Goal: Find specific page/section: Find specific page/section

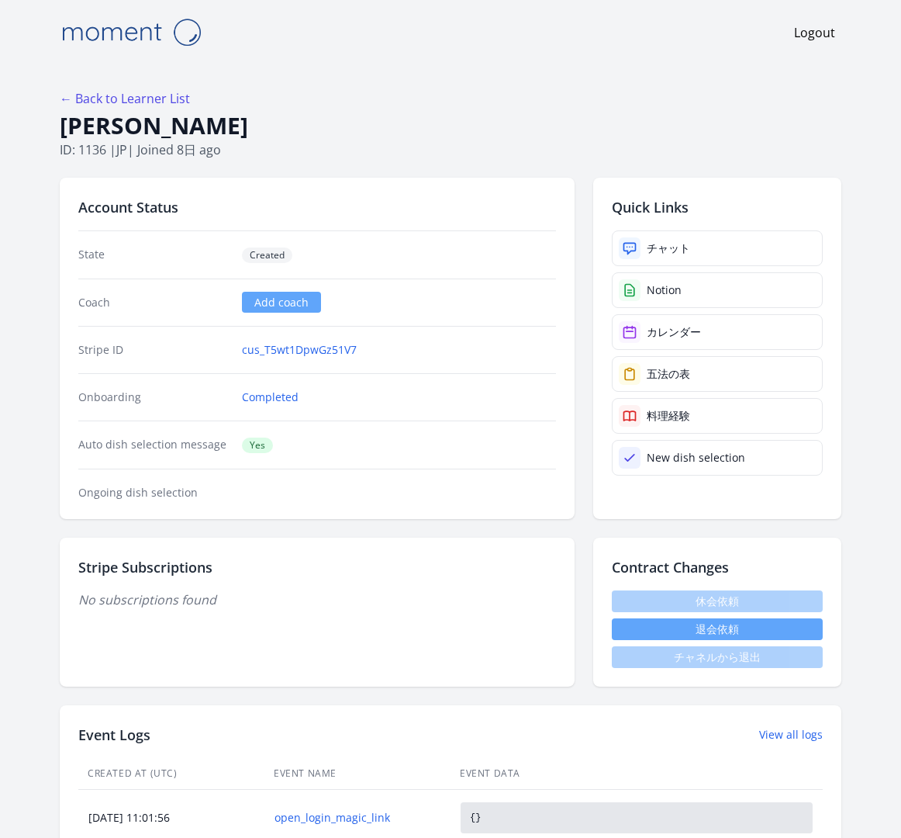
click at [695, 140] on p "ID: 1136 | jp | Joined 8日 ago" at bounding box center [451, 149] width 782 height 19
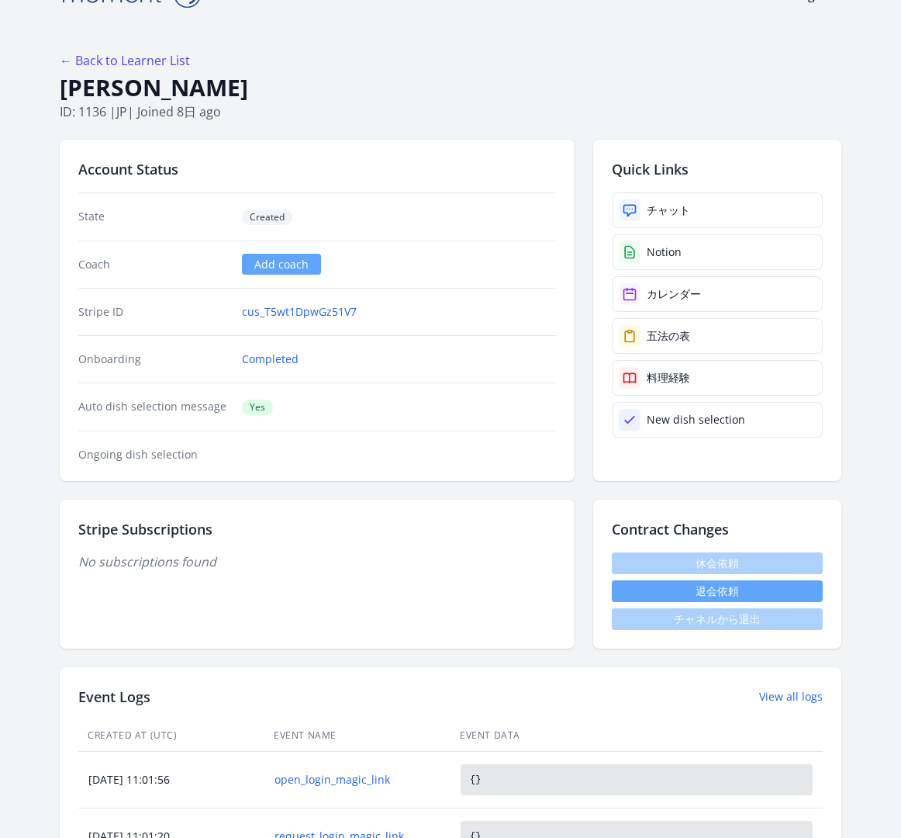
scroll to position [36, 0]
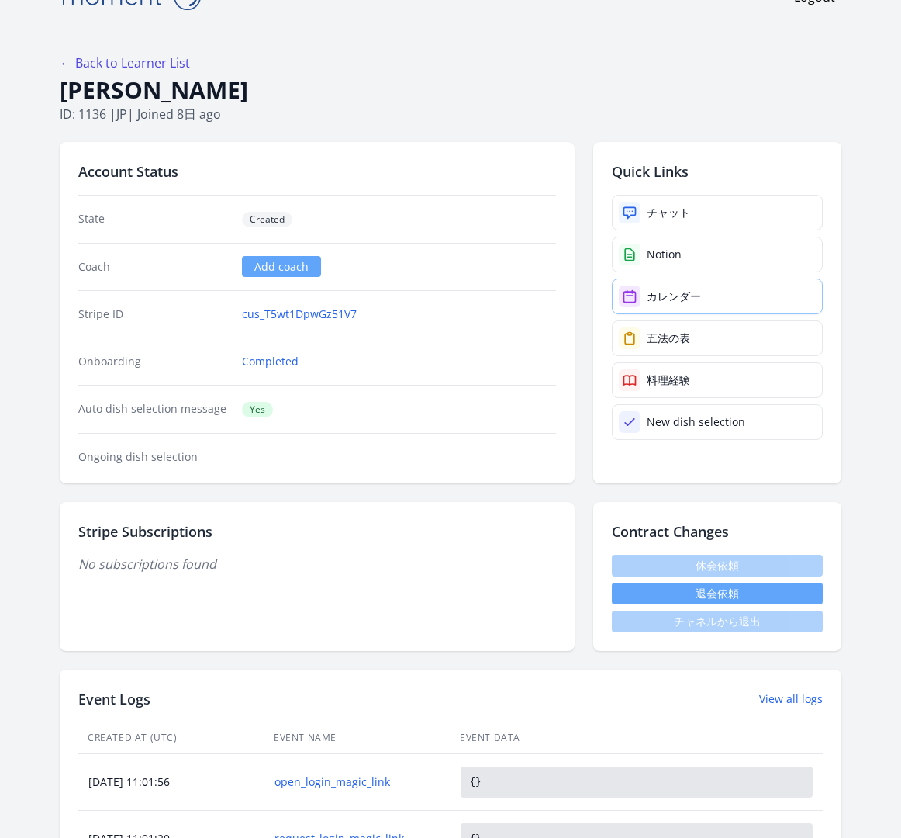
click at [686, 278] on link "カレンダー" at bounding box center [717, 296] width 211 height 36
